Goal: Task Accomplishment & Management: Use online tool/utility

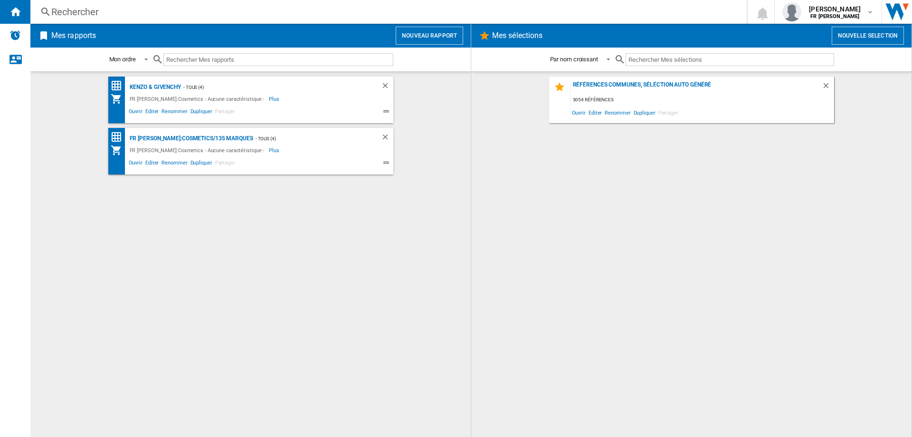
click at [407, 30] on button "Nouveau rapport" at bounding box center [429, 36] width 67 height 18
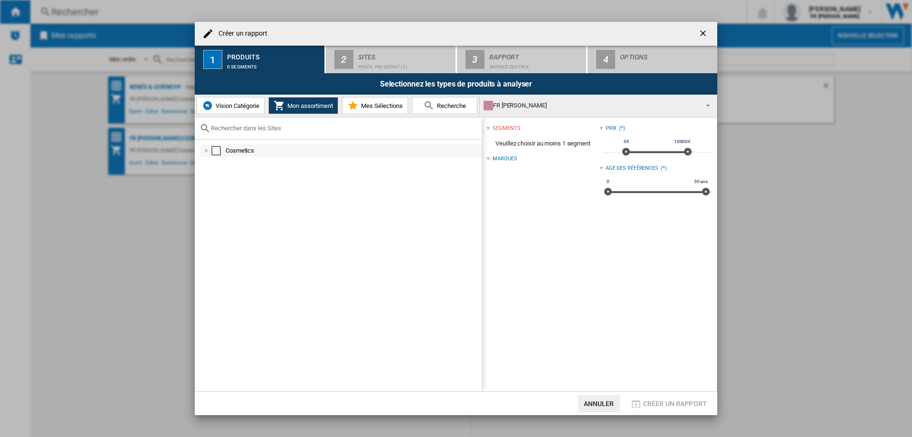
click at [219, 152] on div "Select" at bounding box center [216, 151] width 10 height 10
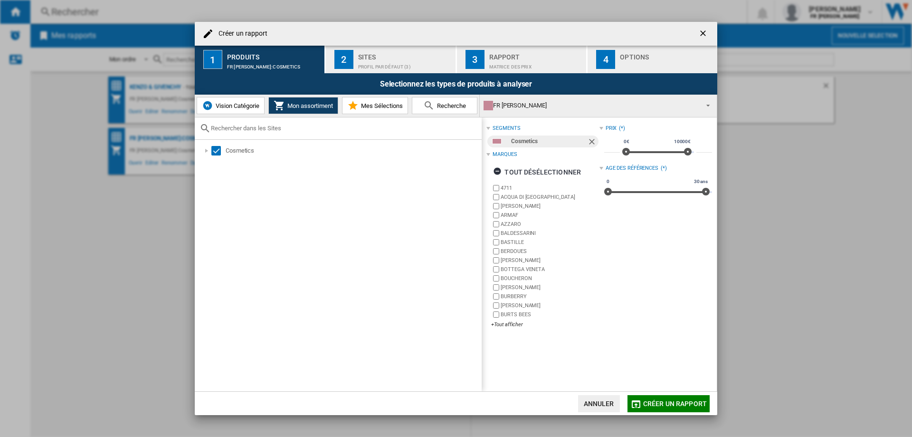
drag, startPoint x: 410, startPoint y: 59, endPoint x: 505, endPoint y: 225, distance: 191.0
click at [449, 234] on md-dialog-content "Créer un rapport 1 Produits FR [PERSON_NAME]:Cosmetics 2 Sites Profil par défau…" at bounding box center [456, 218] width 523 height 393
click at [510, 325] on div "+Tout afficher" at bounding box center [545, 324] width 108 height 7
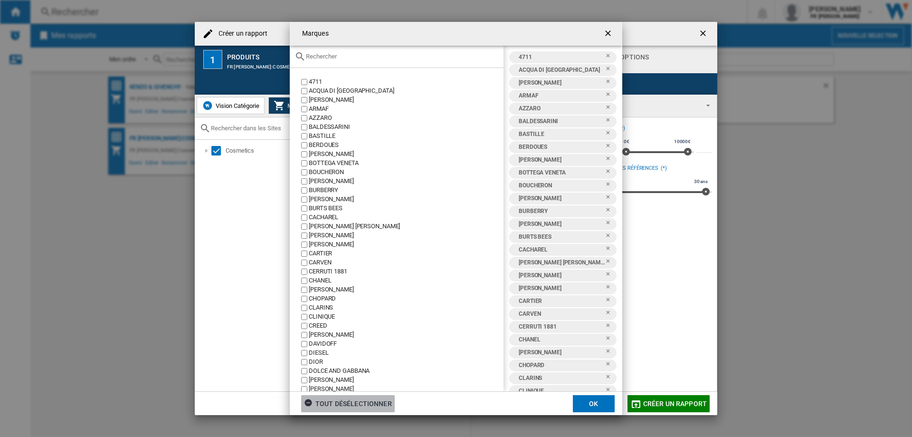
click at [374, 407] on div "tout désélectionner" at bounding box center [348, 403] width 88 height 17
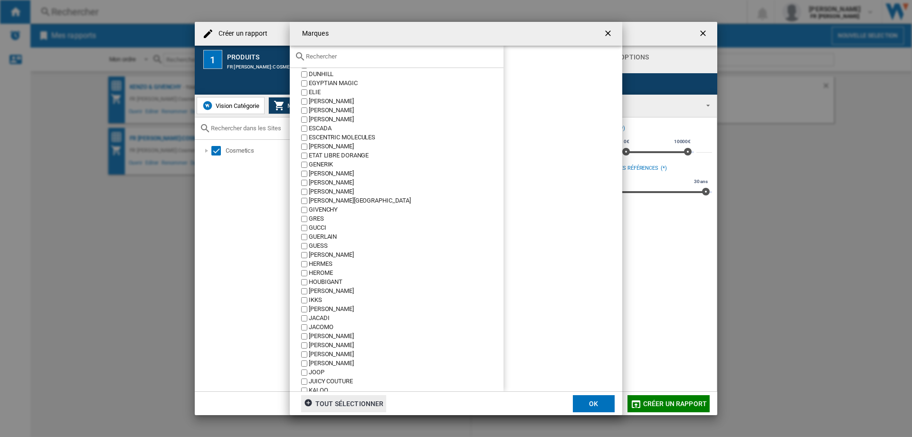
scroll to position [523, 0]
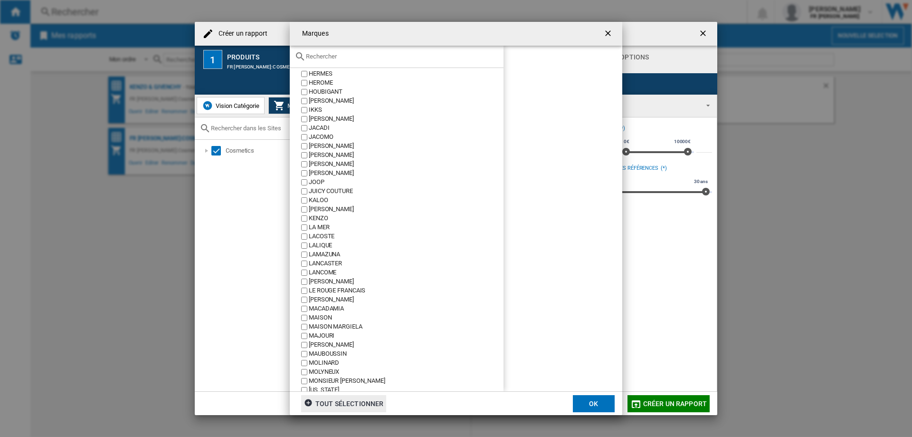
click at [321, 218] on div "KENZO" at bounding box center [406, 218] width 195 height 9
click at [585, 401] on button "OK" at bounding box center [594, 403] width 42 height 17
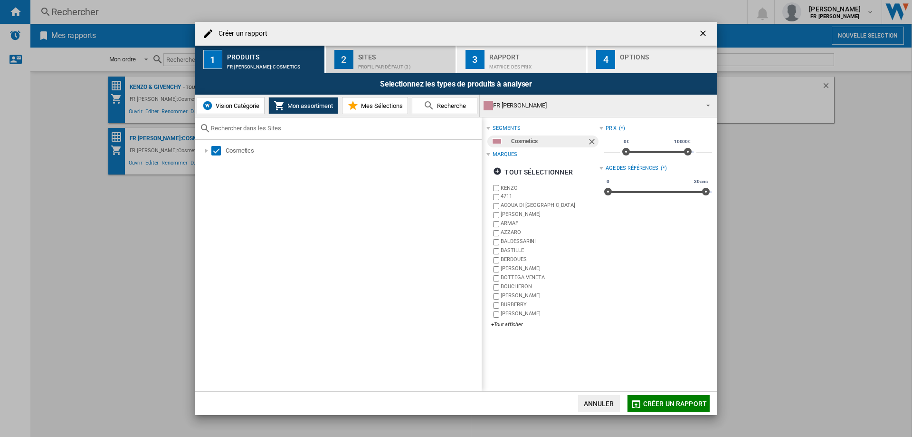
click at [391, 61] on div "Profil par défaut (3)" at bounding box center [405, 64] width 94 height 10
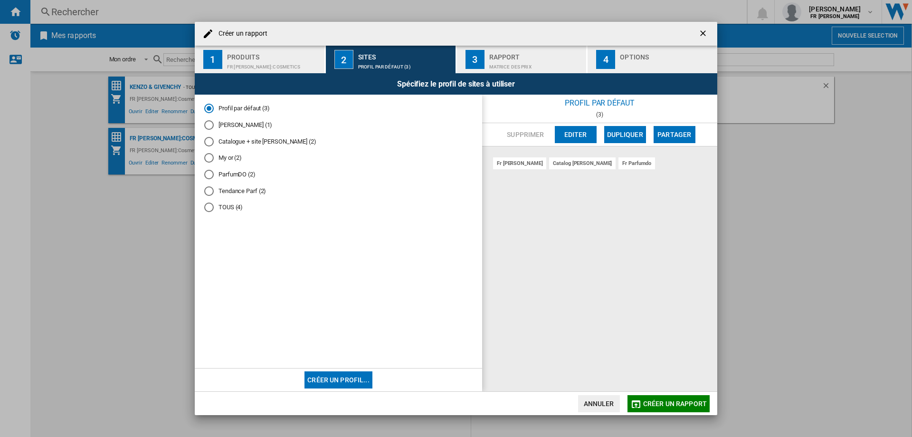
click at [238, 205] on md-radio-button "TOUS (4)" at bounding box center [338, 207] width 268 height 9
click at [523, 63] on div "Matrice des prix" at bounding box center [536, 64] width 94 height 10
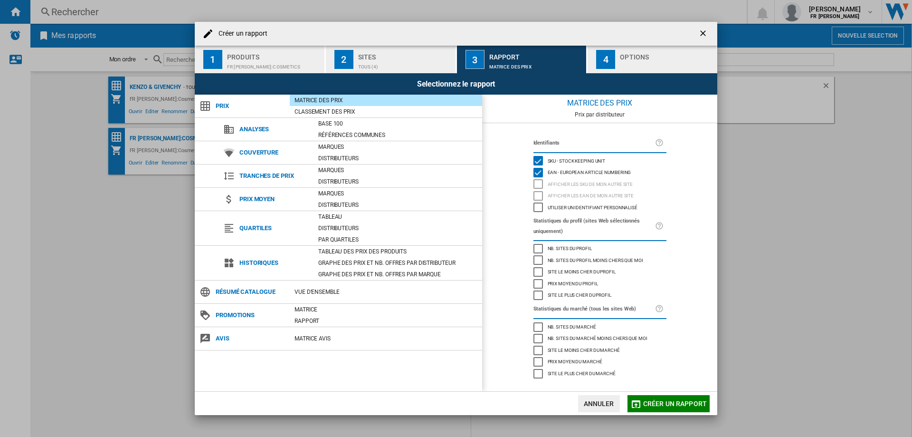
click at [661, 406] on span "Créer un rapport" at bounding box center [675, 404] width 64 height 8
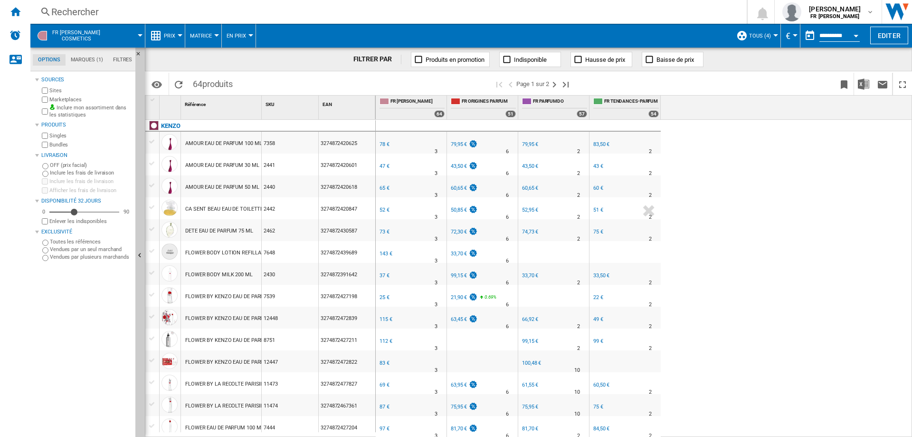
click at [172, 38] on span "Prix" at bounding box center [169, 36] width 11 height 6
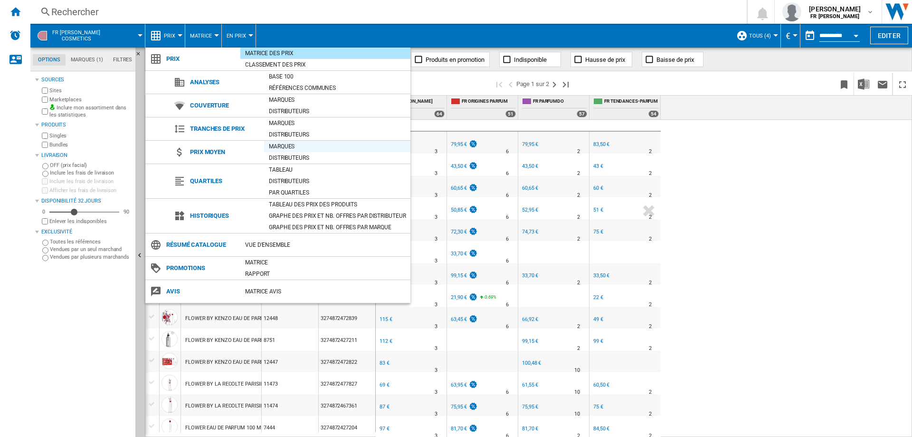
click at [288, 145] on div "Marques" at bounding box center [337, 147] width 146 height 10
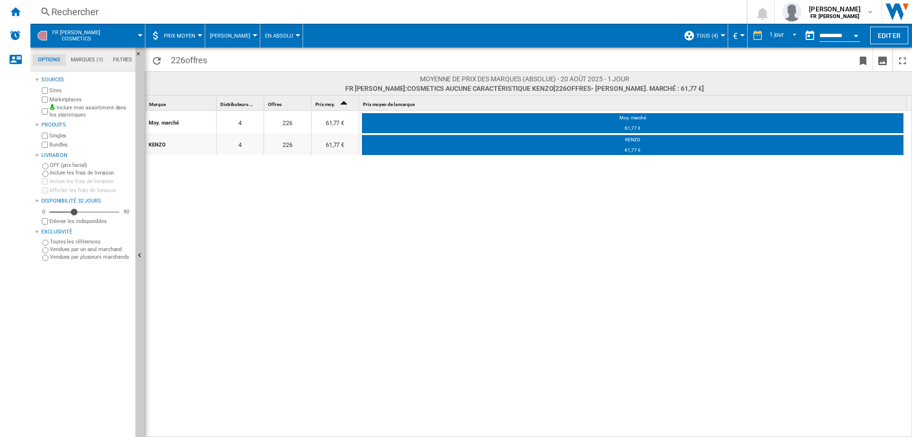
click at [282, 40] on button "En Absolu" at bounding box center [281, 36] width 33 height 24
click at [273, 105] on span "Par Distributeur" at bounding box center [287, 104] width 50 height 9
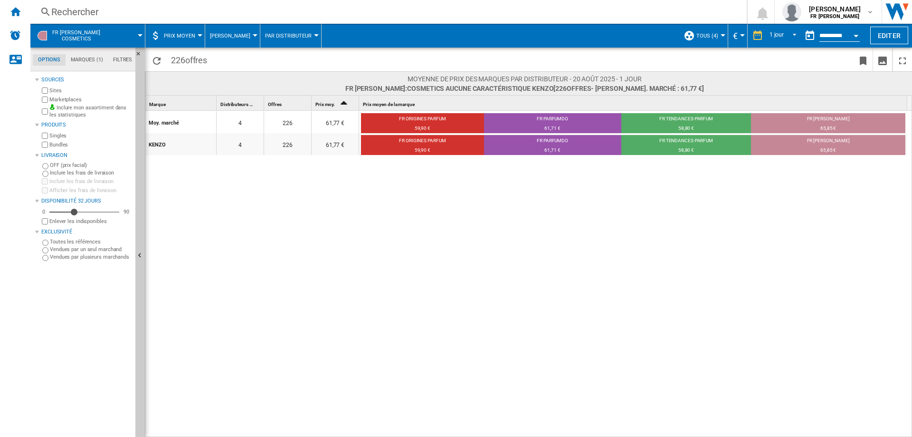
click at [175, 35] on span "Prix moyen" at bounding box center [179, 36] width 31 height 6
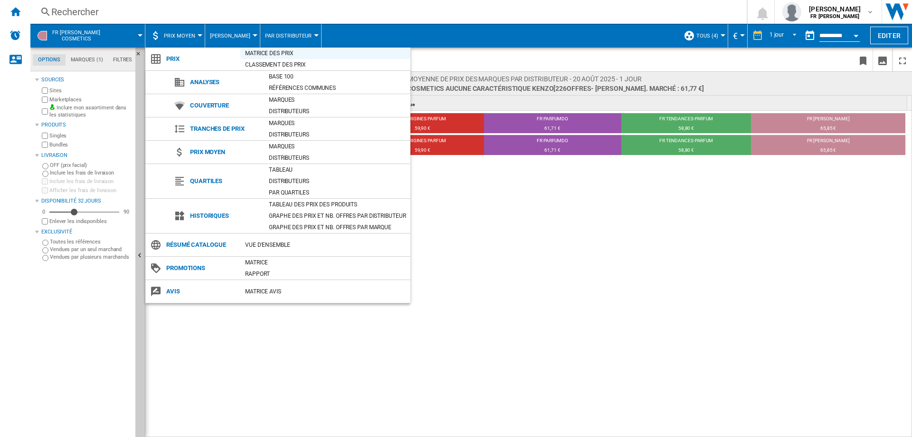
click at [277, 54] on div "Matrice des prix" at bounding box center [325, 53] width 170 height 10
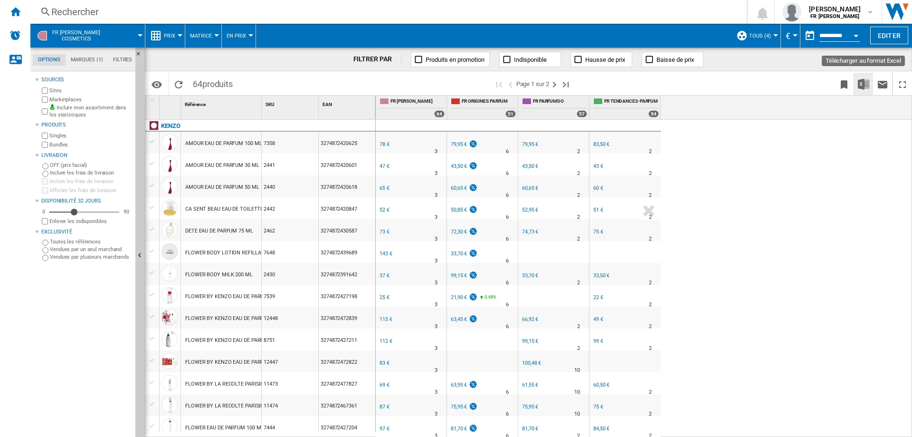
click at [862, 87] on img "Télécharger au format Excel" at bounding box center [863, 83] width 11 height 11
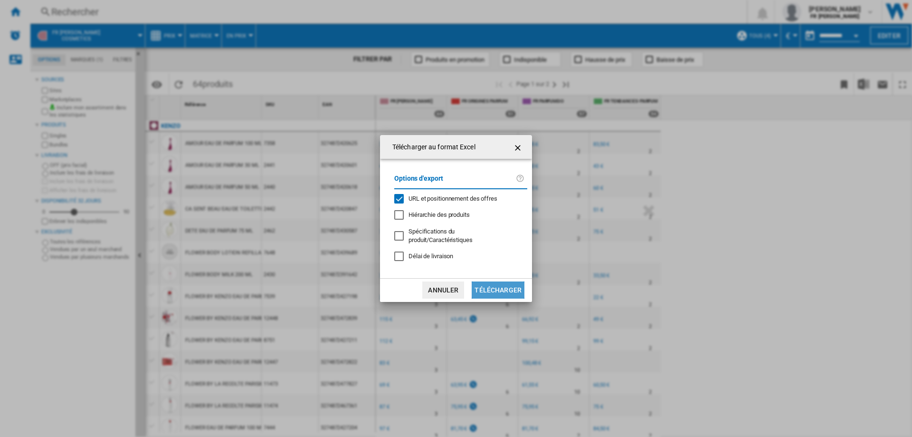
click at [506, 290] on button "Télécharger" at bounding box center [498, 289] width 53 height 17
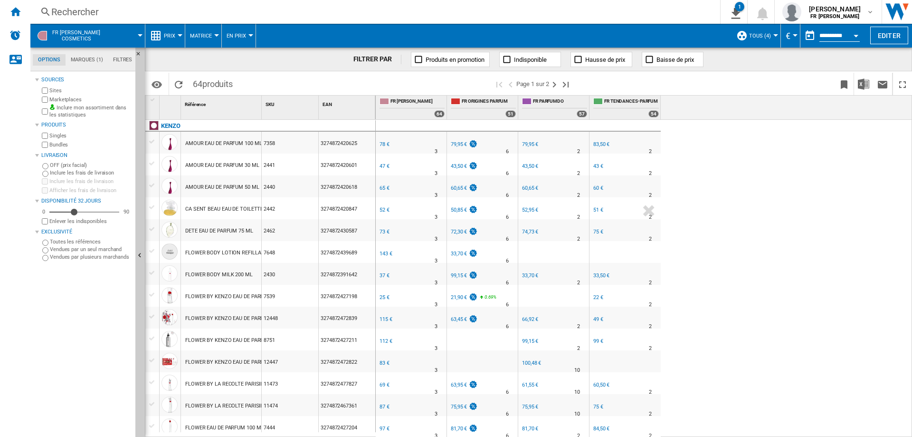
click at [714, 193] on div "FR [PERSON_NAME] 0.0 % 78 € % N/A 3 FR [GEOGRAPHIC_DATA] FR ORIGINES PARFUM +2.…" at bounding box center [644, 278] width 537 height 317
